Goal: Information Seeking & Learning: Learn about a topic

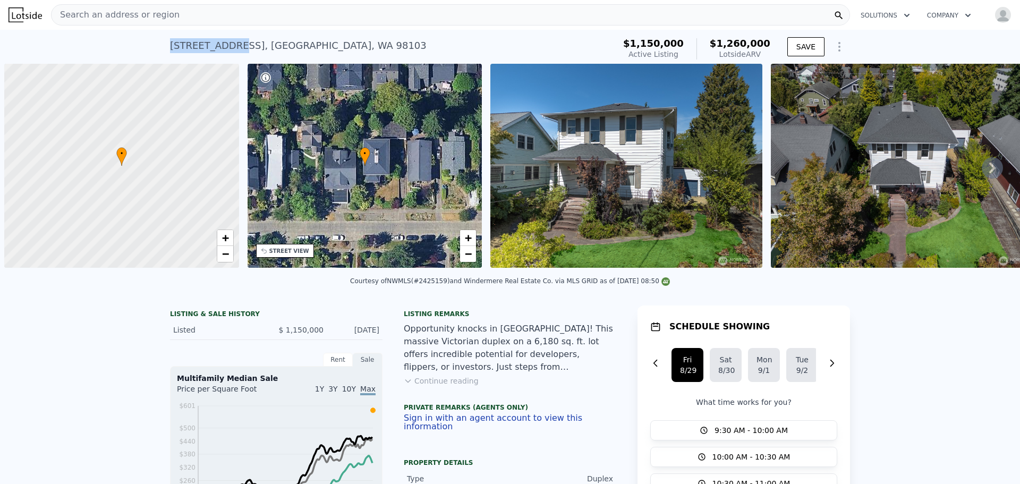
scroll to position [0, 4]
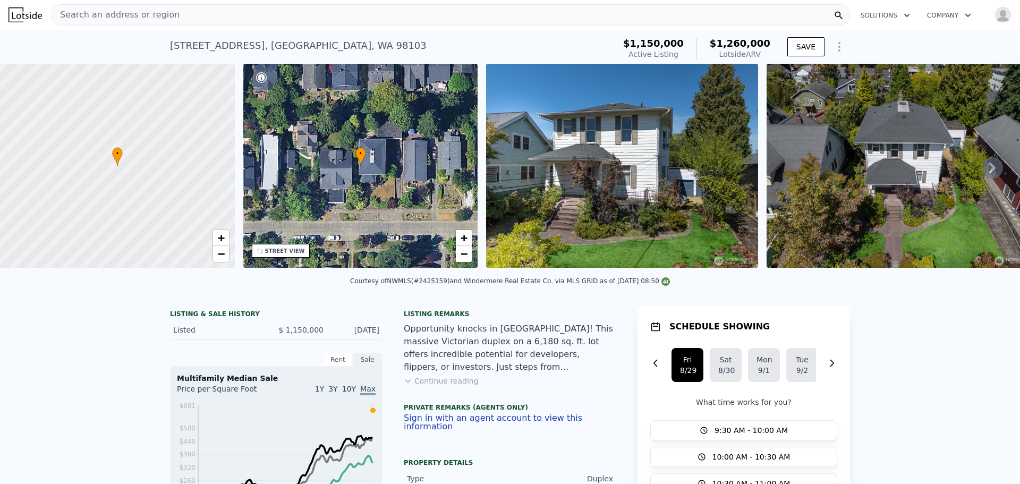
click at [104, 14] on span "Search an address or region" at bounding box center [116, 15] width 128 height 13
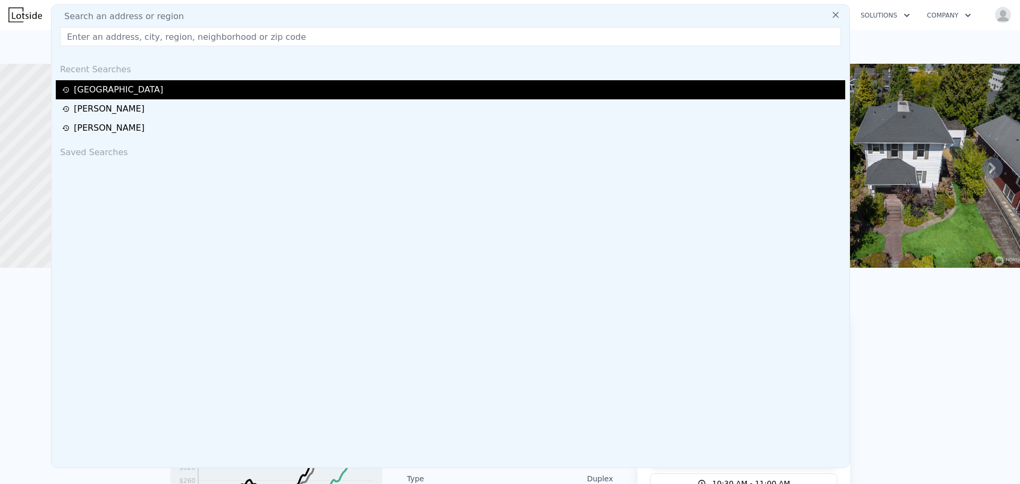
click at [82, 90] on div "[GEOGRAPHIC_DATA]" at bounding box center [452, 89] width 780 height 13
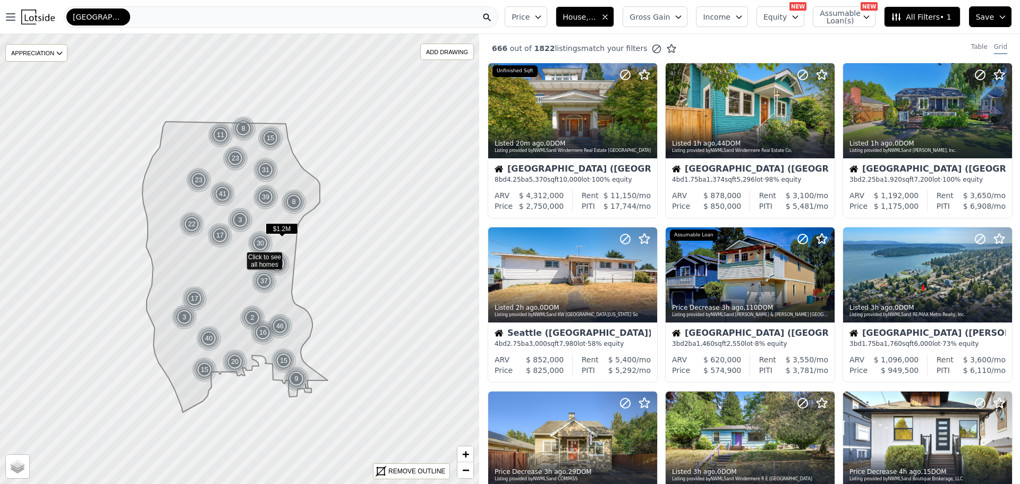
click at [597, 13] on span "House, Multifamily" at bounding box center [580, 17] width 34 height 11
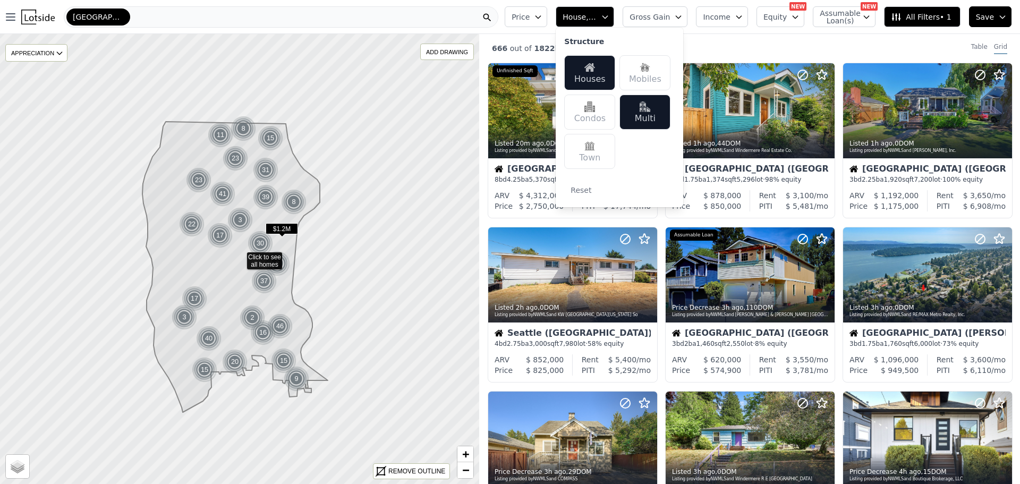
click at [842, 44] on div "666 out of 1822 listings match your filters Table Grid" at bounding box center [749, 48] width 541 height 29
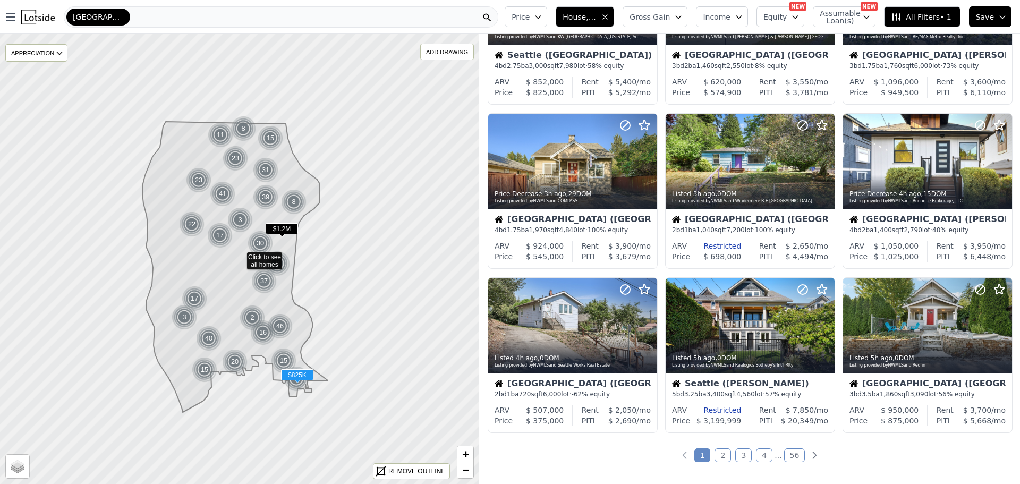
scroll to position [372, 0]
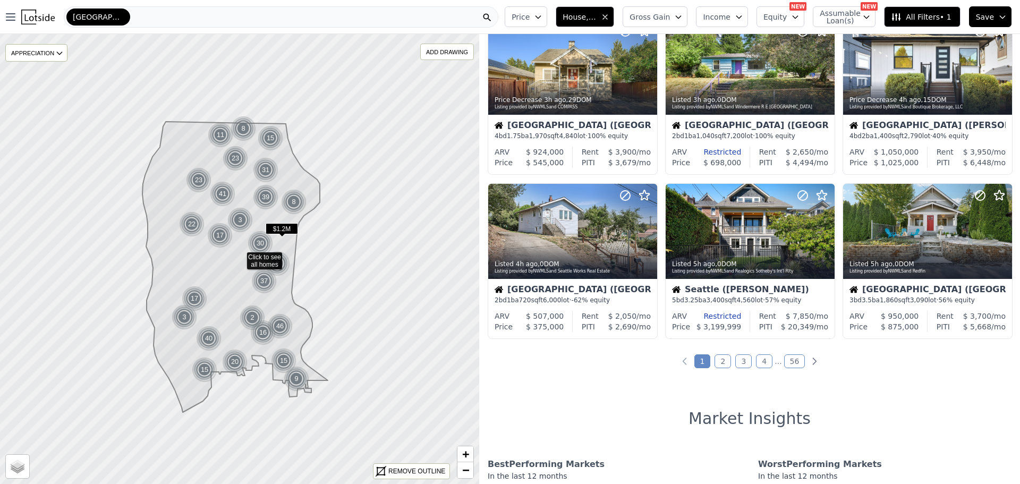
click at [722, 361] on link "2" at bounding box center [723, 361] width 16 height 14
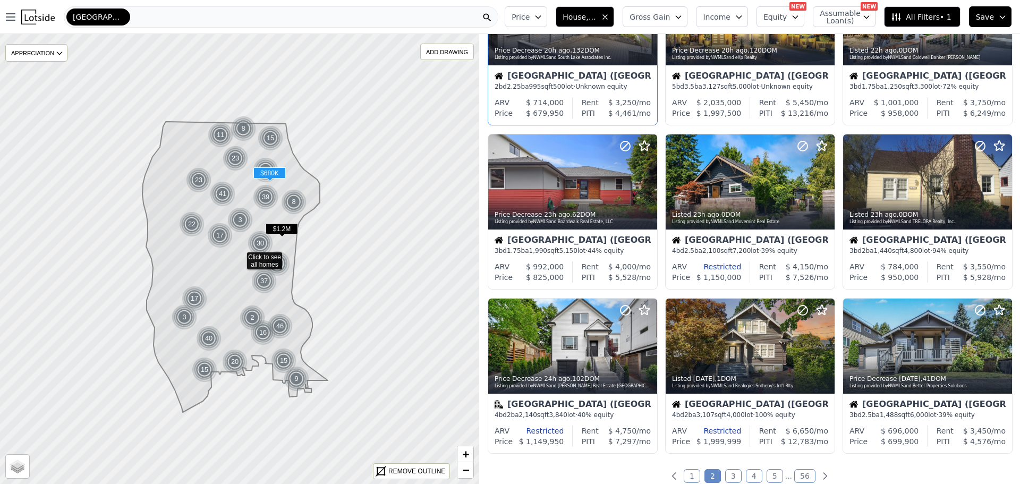
scroll to position [319, 0]
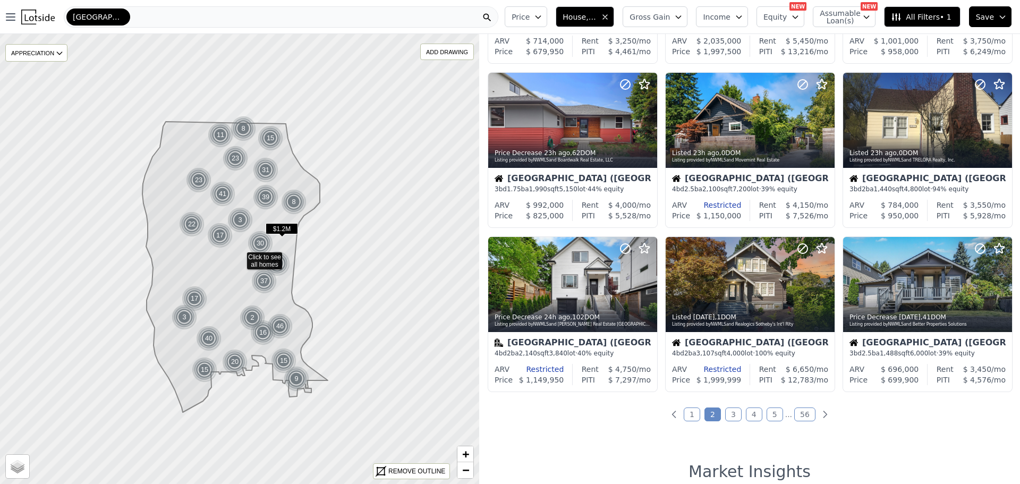
click at [732, 416] on link "3" at bounding box center [733, 415] width 16 height 14
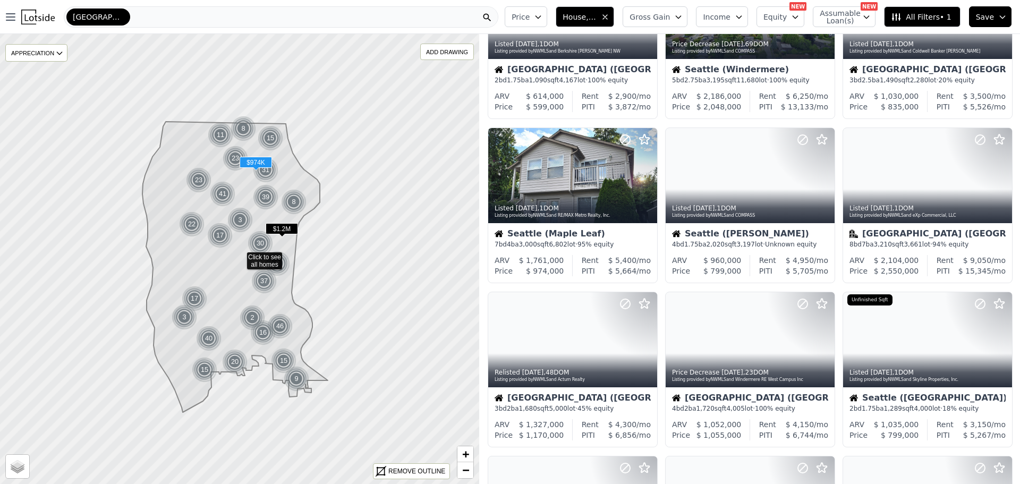
scroll to position [0, 0]
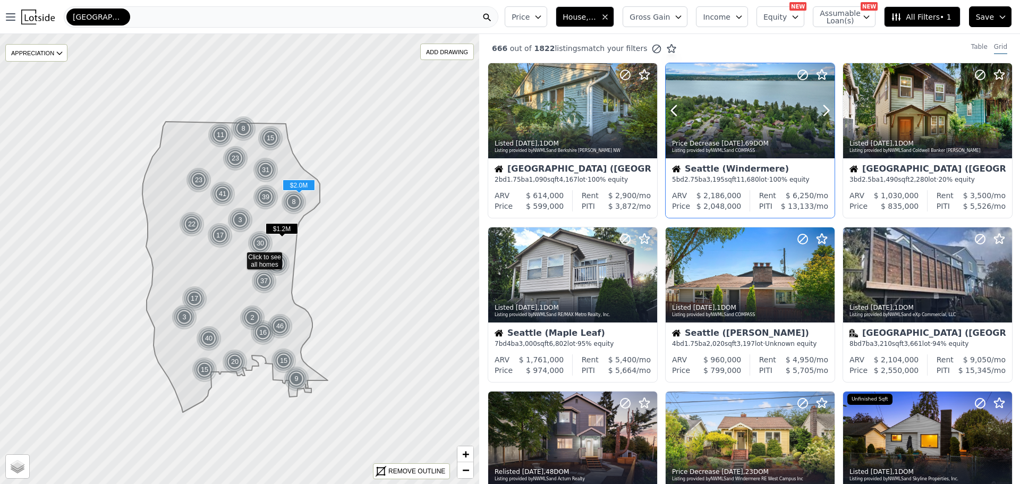
click at [727, 133] on div "Price Decrease [DATE] , 69 DOM Listing provided by NWMLS and COMPASS" at bounding box center [750, 146] width 169 height 26
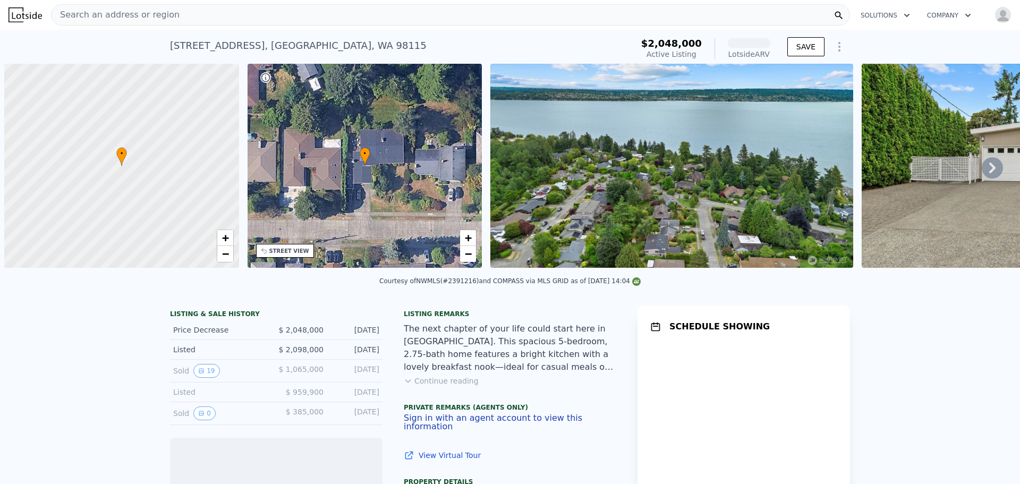
scroll to position [0, 4]
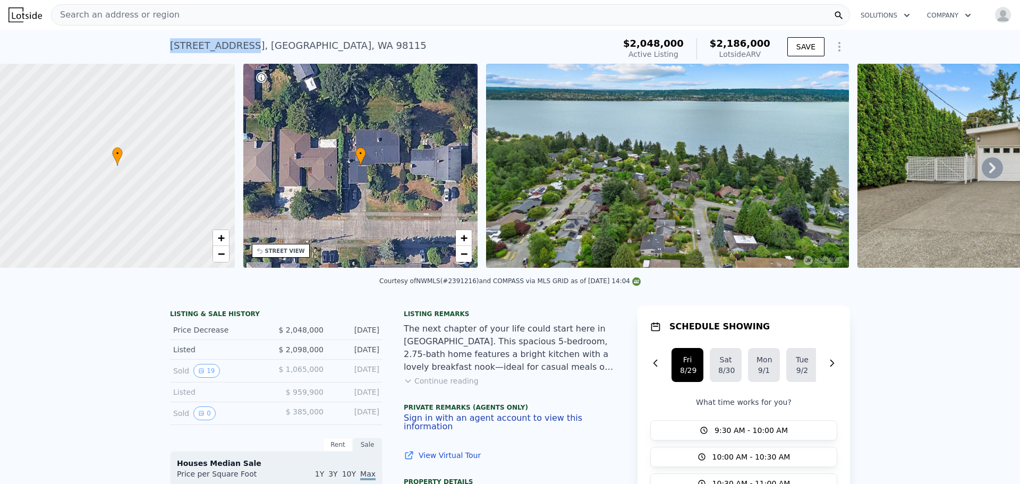
drag, startPoint x: 167, startPoint y: 45, endPoint x: 235, endPoint y: 46, distance: 68.6
click at [235, 46] on div "6520 NE 60th St , Seattle , WA 98115" at bounding box center [298, 45] width 257 height 15
copy div "6520 NE 60th St"
